Goal: Transaction & Acquisition: Purchase product/service

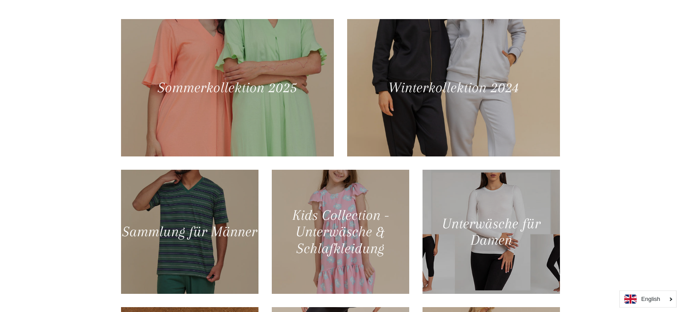
scroll to position [374, 0]
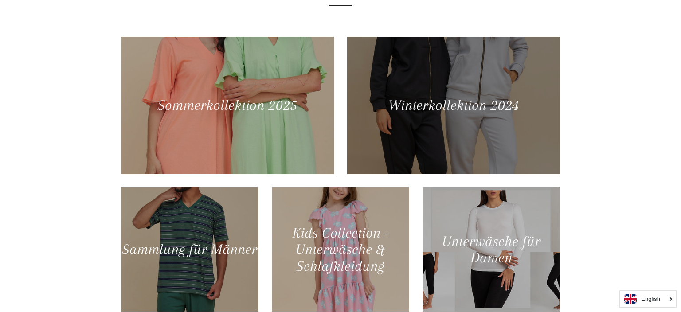
click at [444, 105] on div at bounding box center [453, 105] width 219 height 141
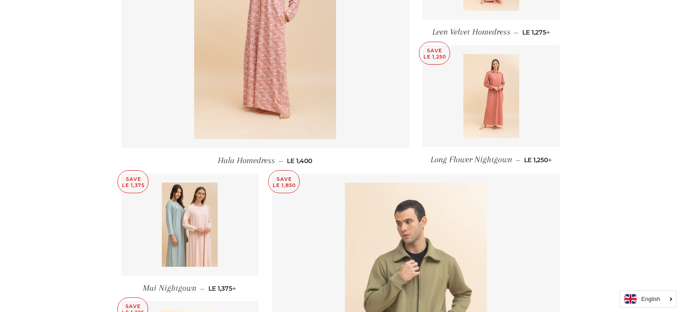
scroll to position [1030, 0]
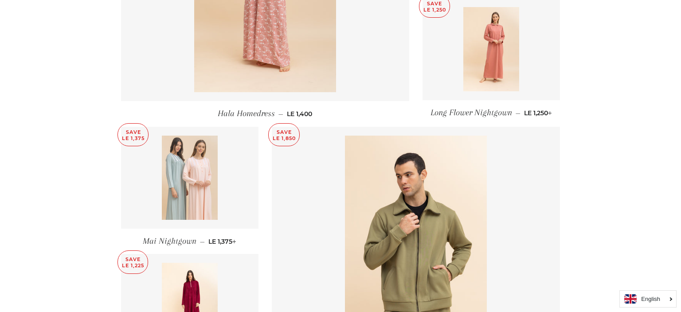
click at [200, 165] on img at bounding box center [190, 178] width 56 height 84
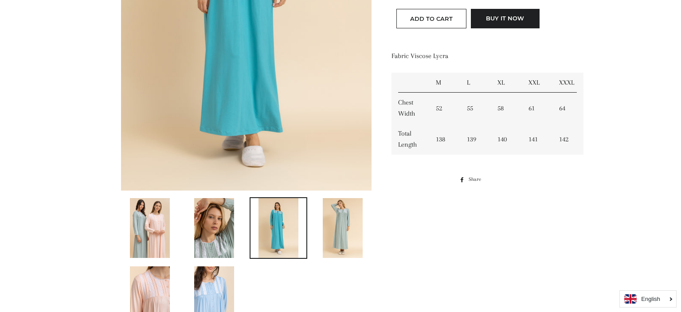
scroll to position [328, 0]
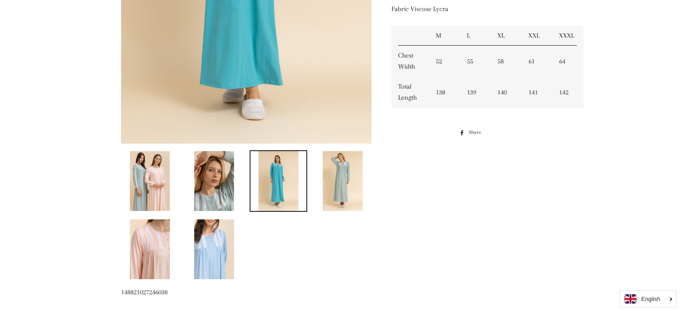
click at [339, 179] on img at bounding box center [343, 181] width 40 height 60
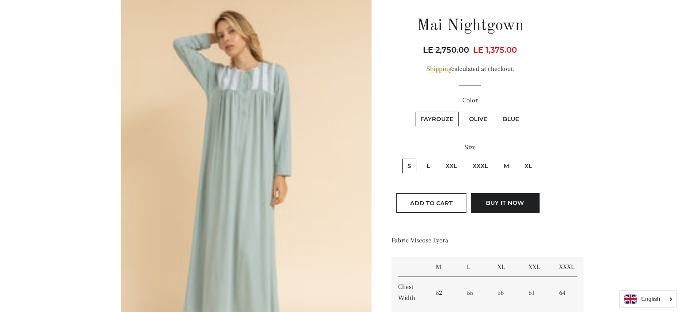
scroll to position [94, 0]
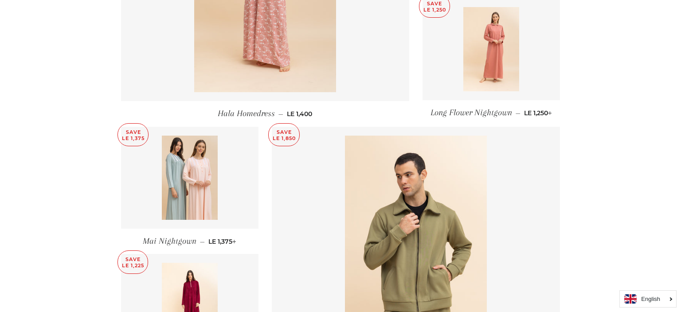
scroll to position [983, 0]
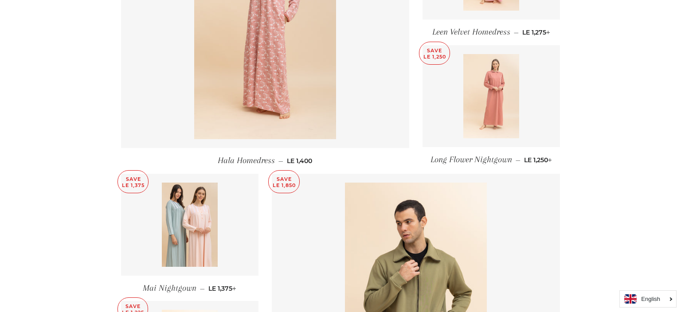
click at [488, 103] on img at bounding box center [491, 96] width 56 height 84
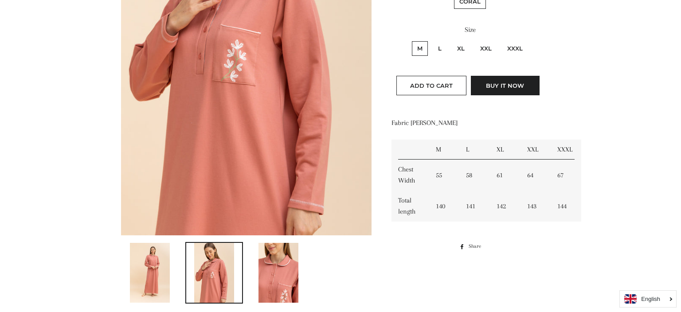
scroll to position [328, 0]
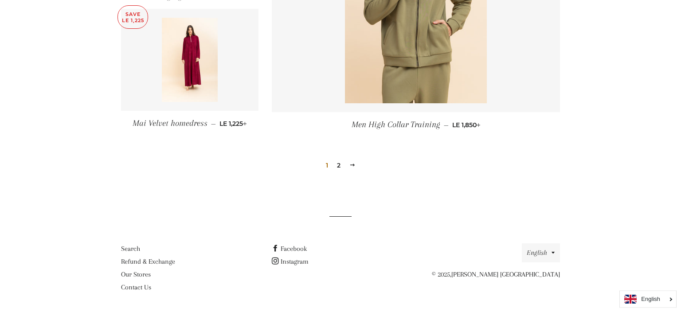
scroll to position [1276, 0]
click at [338, 165] on link "2" at bounding box center [338, 164] width 11 height 13
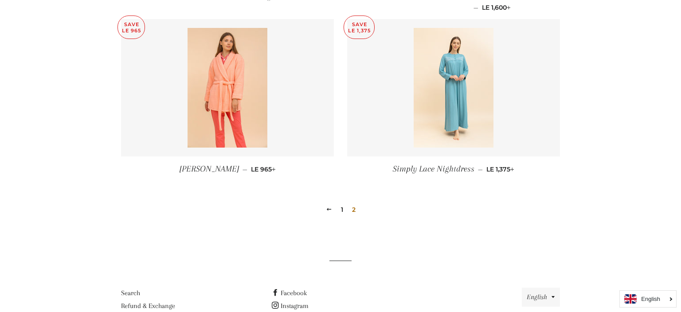
scroll to position [1173, 0]
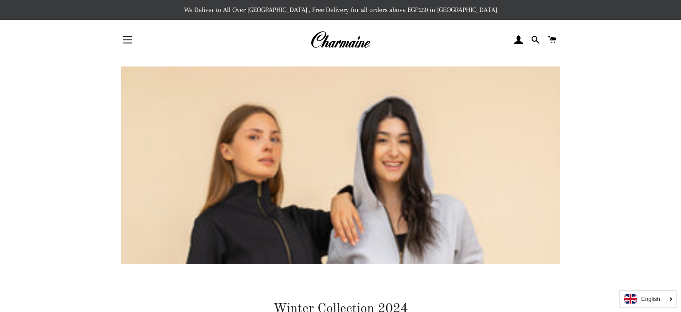
scroll to position [1276, 0]
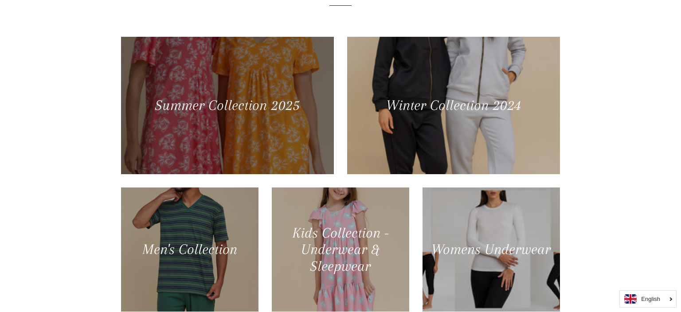
scroll to position [375, 0]
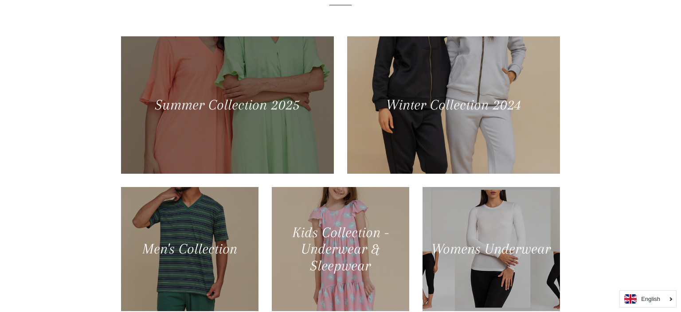
click at [211, 103] on div at bounding box center [227, 104] width 219 height 141
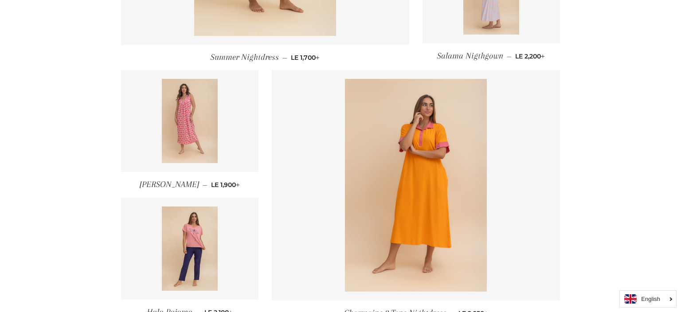
scroll to position [1264, 0]
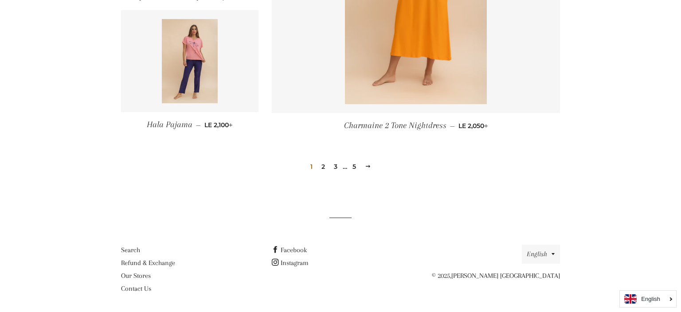
click at [322, 166] on link "2" at bounding box center [323, 166] width 11 height 13
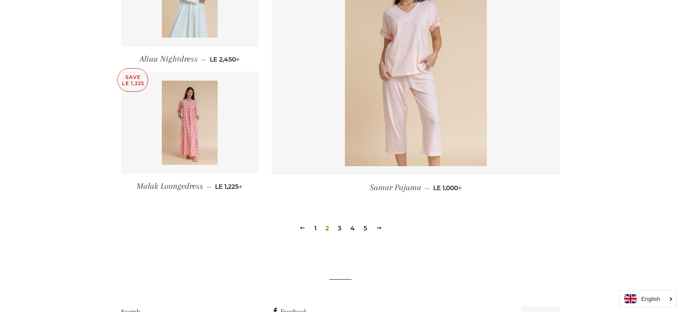
scroll to position [1217, 0]
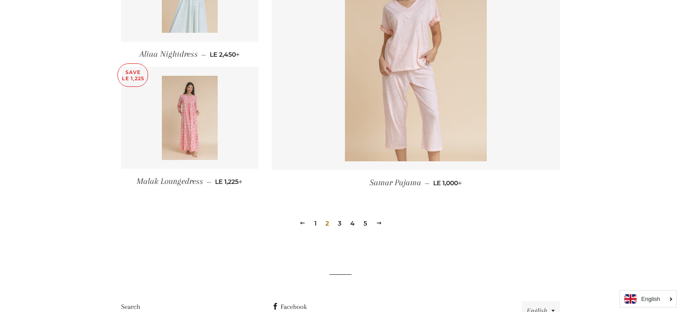
click at [187, 117] on img at bounding box center [190, 118] width 56 height 84
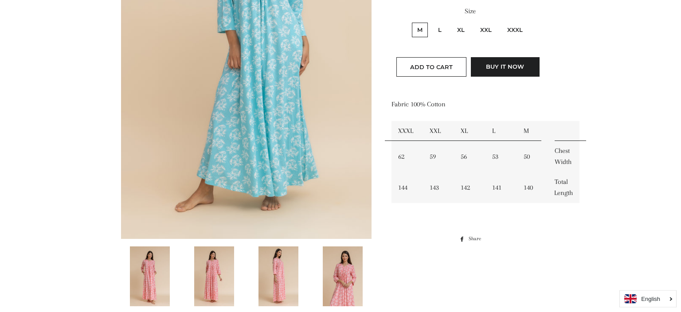
scroll to position [281, 0]
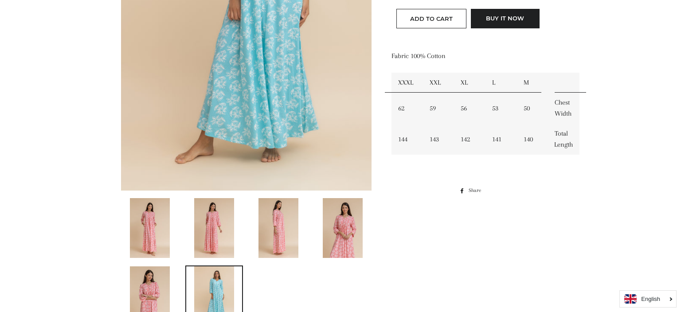
click at [152, 218] on img at bounding box center [150, 228] width 40 height 60
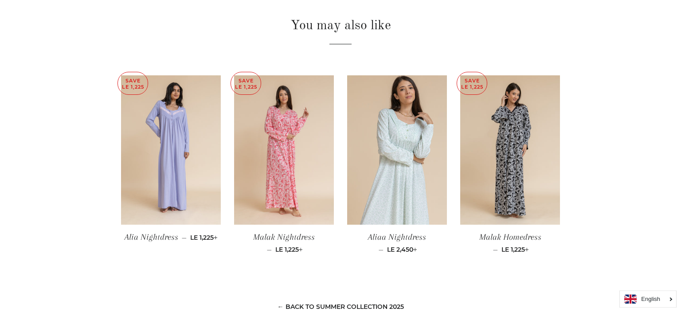
scroll to position [649, 0]
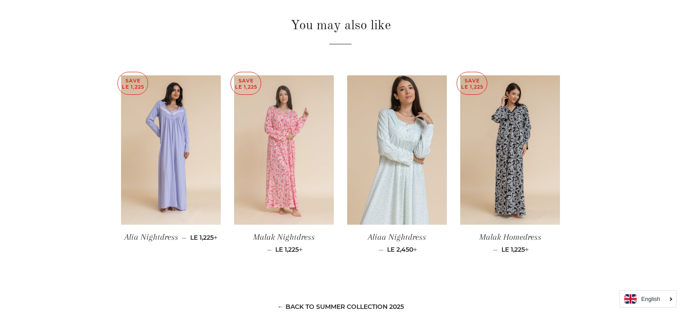
click at [267, 170] on img at bounding box center [284, 150] width 100 height 150
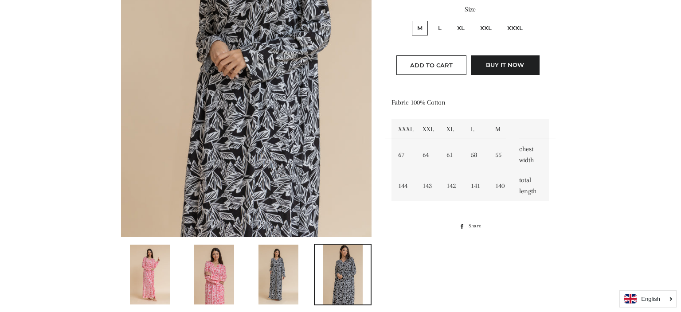
scroll to position [281, 0]
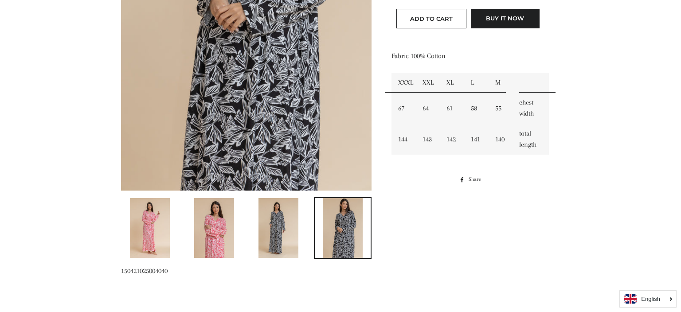
click at [165, 219] on img at bounding box center [150, 228] width 40 height 60
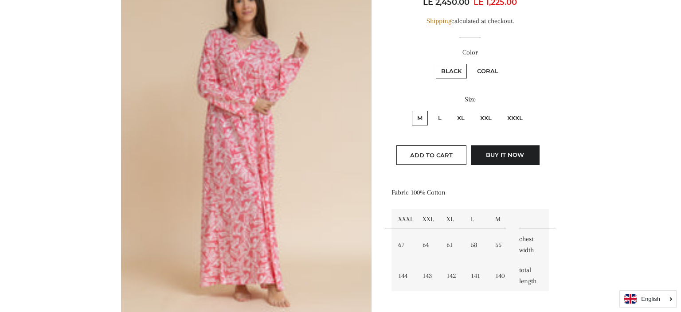
scroll to position [94, 0]
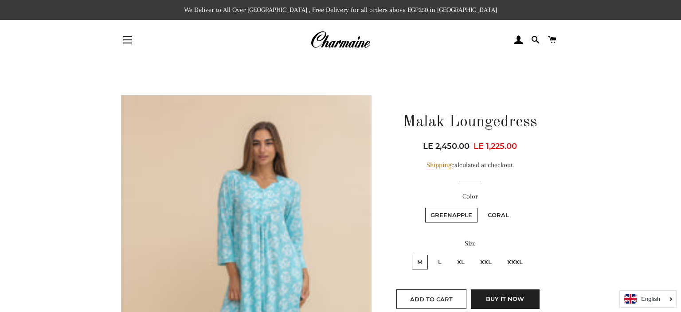
scroll to position [492, 0]
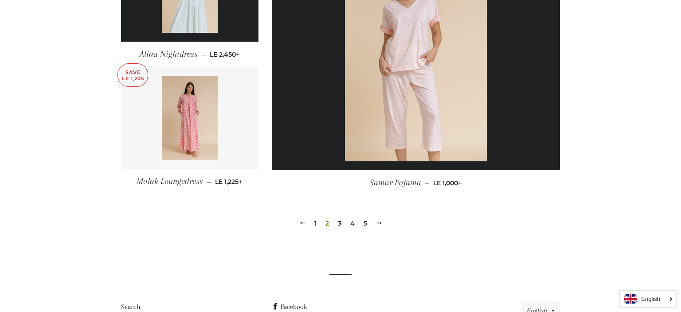
scroll to position [1218, 0]
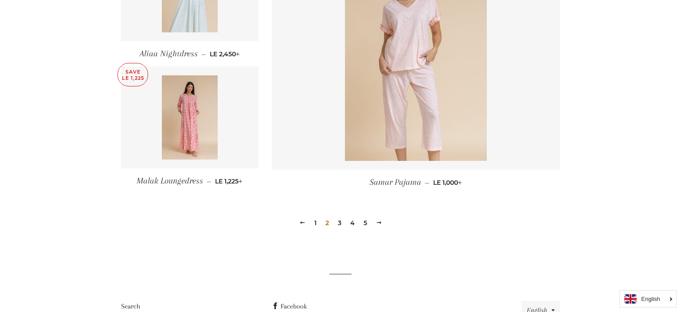
click at [338, 221] on link "3" at bounding box center [339, 222] width 11 height 13
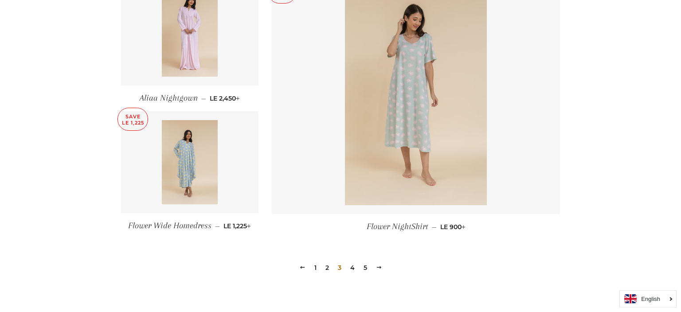
scroll to position [1171, 0]
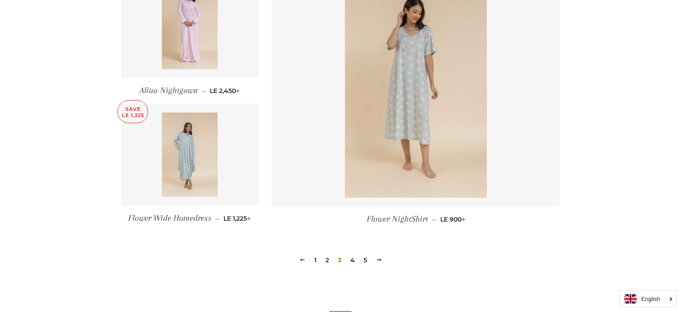
click at [177, 156] on img at bounding box center [190, 155] width 56 height 84
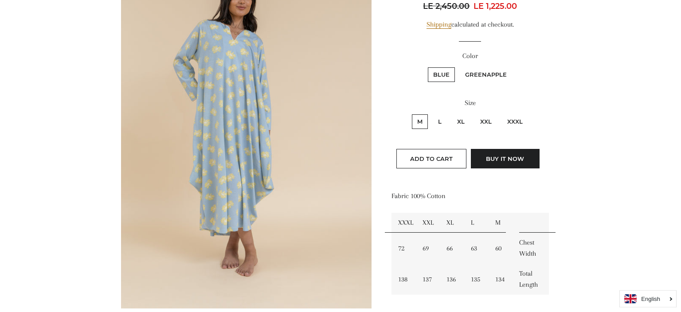
scroll to position [140, 0]
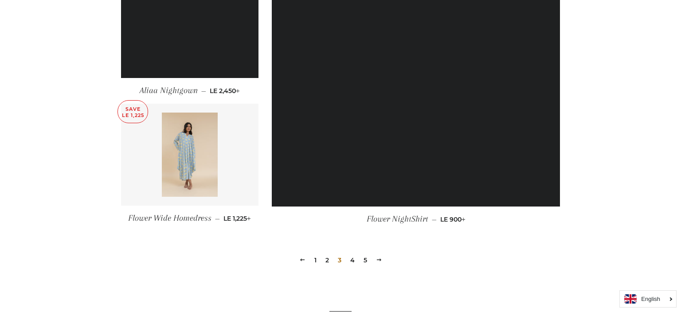
scroll to position [1171, 0]
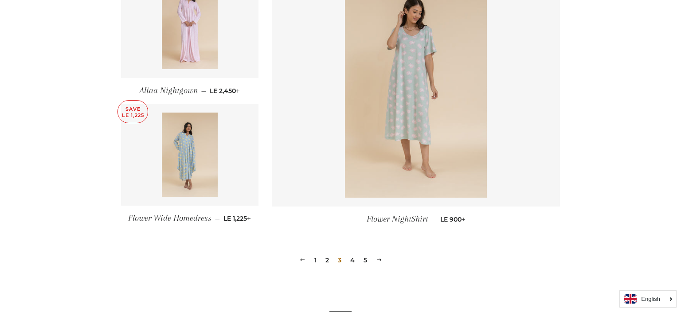
click at [353, 259] on link "4" at bounding box center [353, 260] width 12 height 13
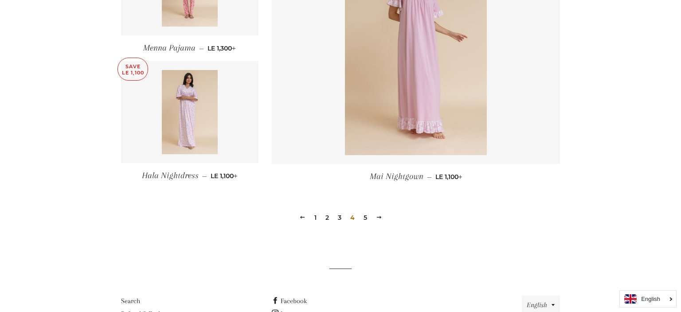
scroll to position [1217, 0]
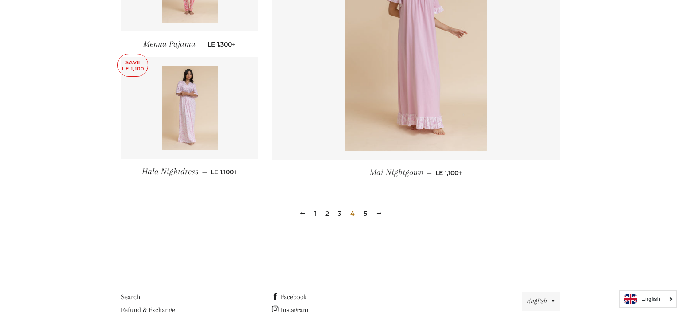
click at [365, 212] on link "5" at bounding box center [365, 213] width 11 height 13
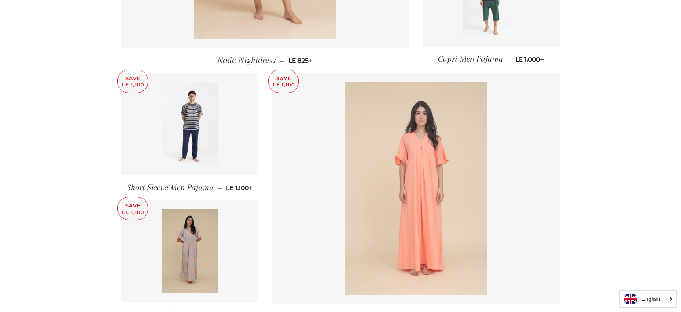
scroll to position [421, 0]
